Goal: Information Seeking & Learning: Learn about a topic

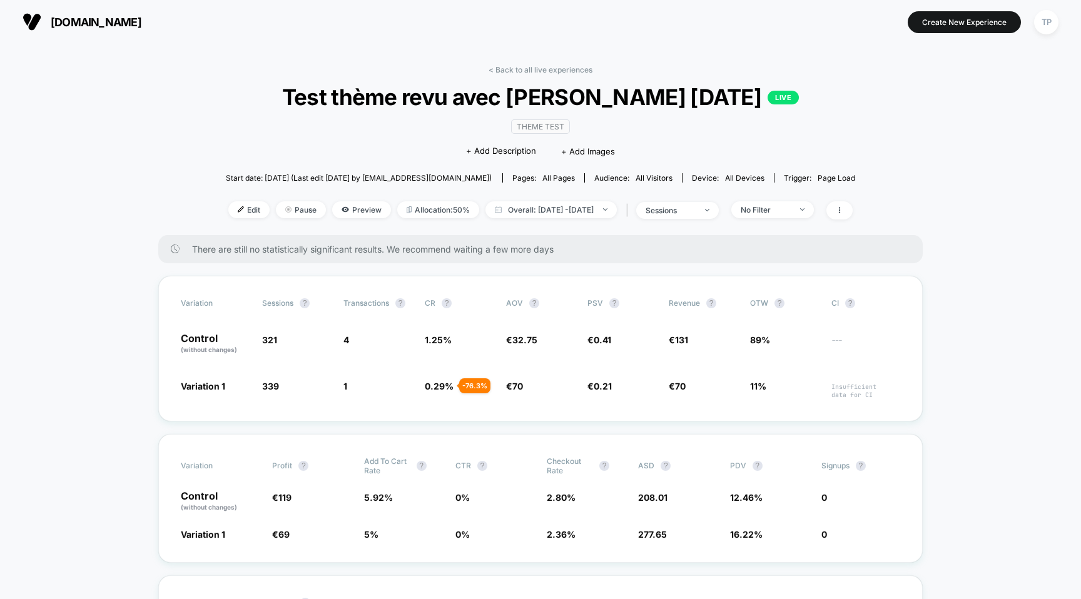
scroll to position [1039, 0]
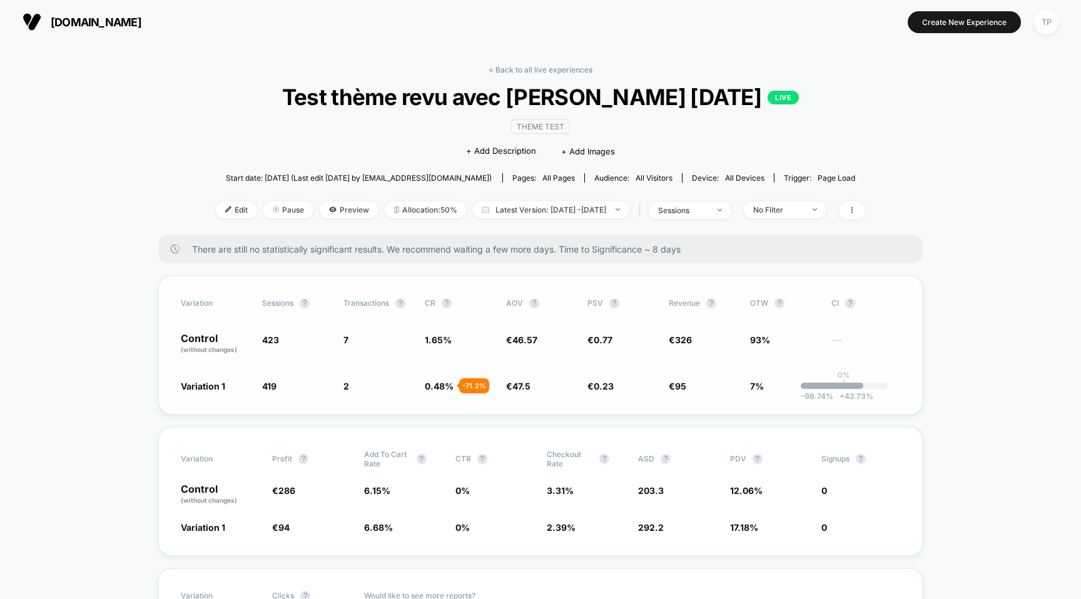
scroll to position [18, 0]
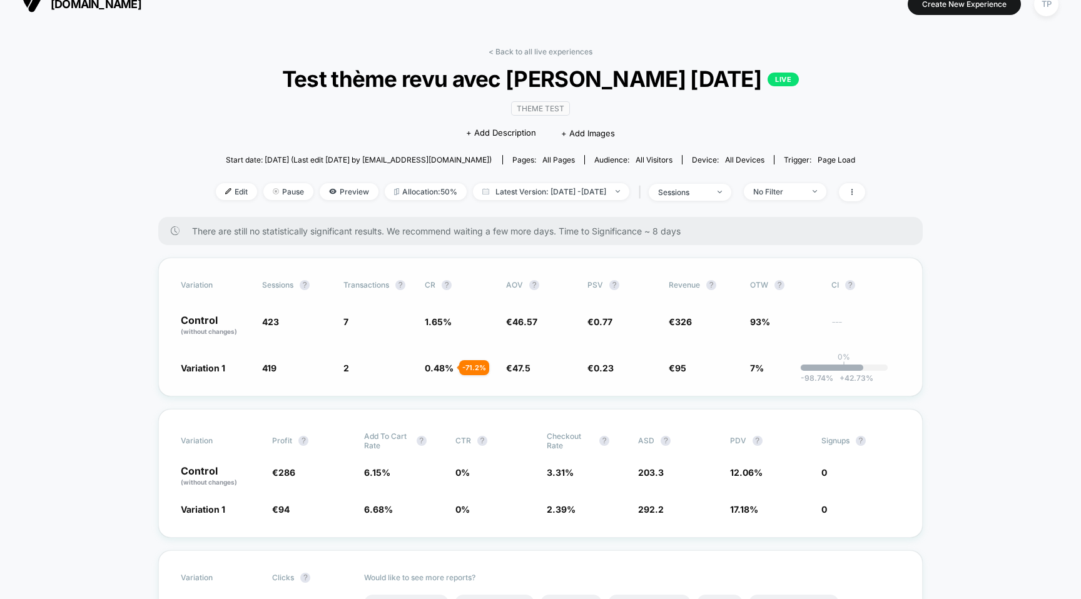
click at [832, 359] on div "Variation Sessions ? Transactions ? CR ? AOV ? PSV ? Revenue ? OTW ? CI ? Contr…" at bounding box center [540, 327] width 765 height 139
click at [853, 367] on div "-98.74 % + 42.73 %" at bounding box center [832, 368] width 63 height 6
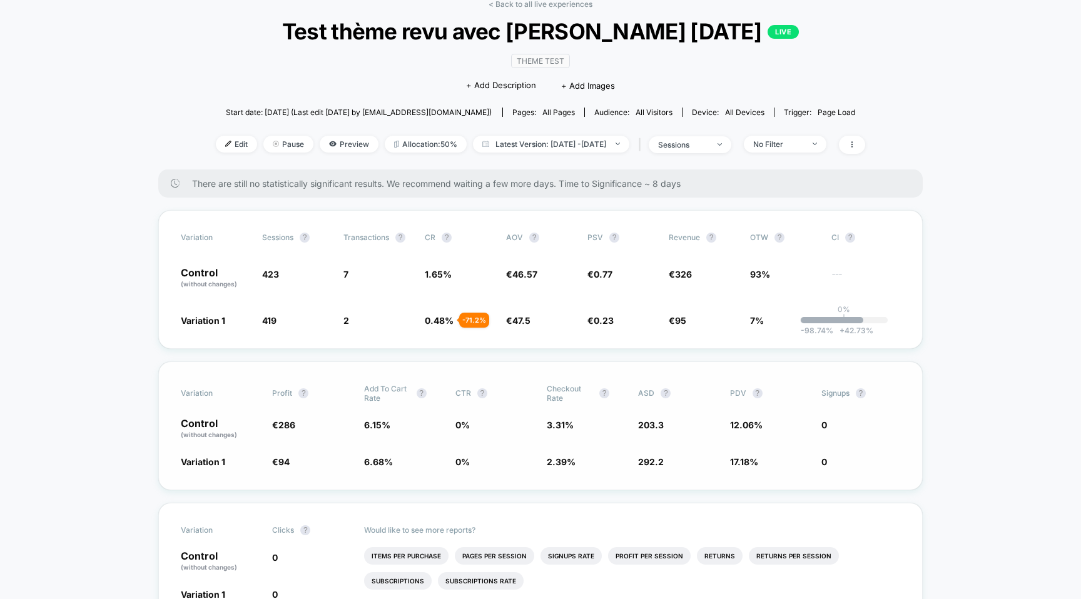
scroll to position [69, 0]
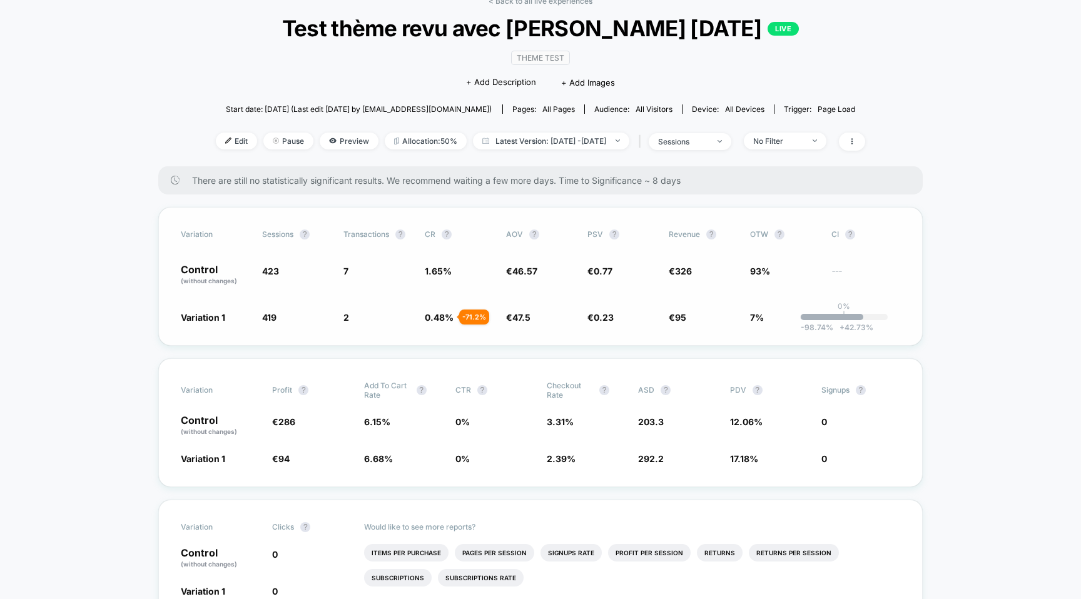
click at [835, 320] on div "Variation 1 419 - 0.95 % 2 - 71.2 % 0.48 % - 71.2 % € 47.5 + 2 % € 0.23 - 70.6 …" at bounding box center [541, 317] width 720 height 13
click at [838, 310] on p "0%" at bounding box center [844, 306] width 13 height 9
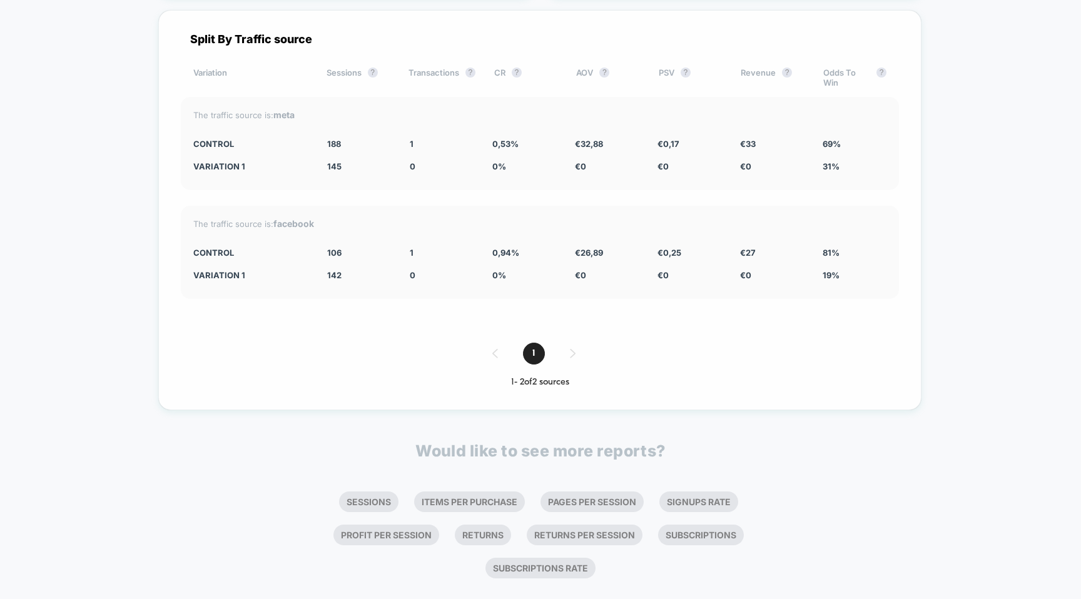
scroll to position [5127, 0]
click at [574, 347] on div "1" at bounding box center [540, 353] width 718 height 22
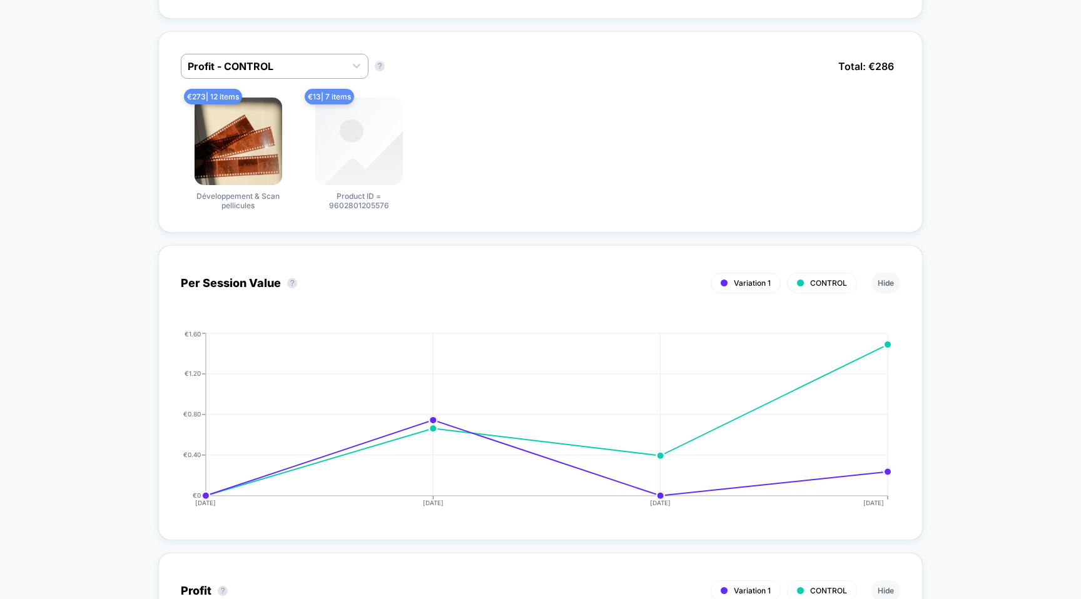
scroll to position [977, 0]
